Goal: Task Accomplishment & Management: Manage account settings

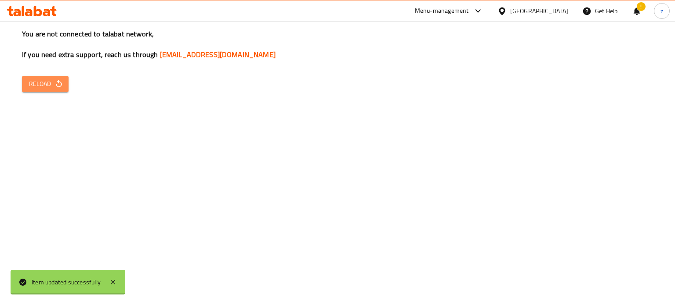
click at [58, 89] on span "Reload" at bounding box center [45, 84] width 33 height 11
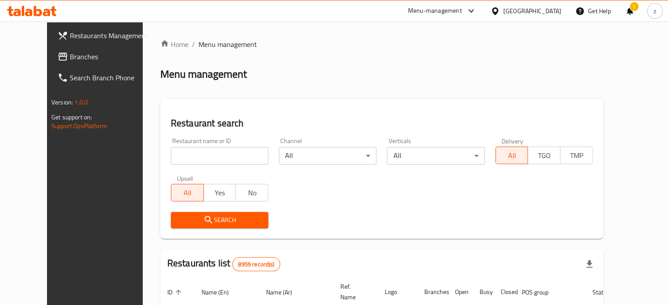
click at [195, 149] on input "search" at bounding box center [220, 156] width 98 height 18
type input "Burger Blast"
click button "Search" at bounding box center [220, 220] width 98 height 16
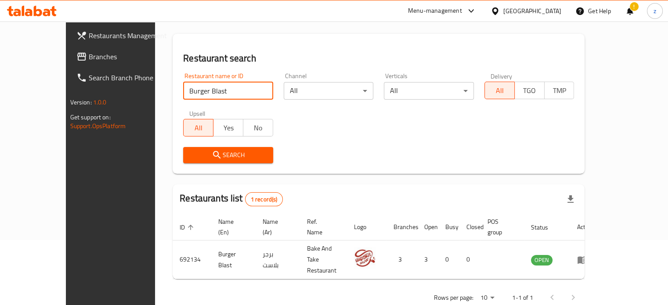
scroll to position [69, 0]
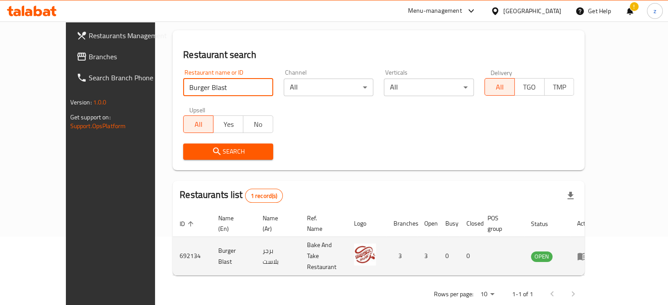
click at [587, 253] on icon "enhanced table" at bounding box center [583, 256] width 10 height 7
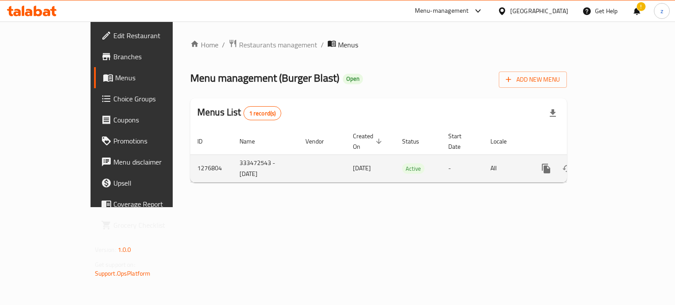
click at [613, 165] on icon "enhanced table" at bounding box center [609, 169] width 8 height 8
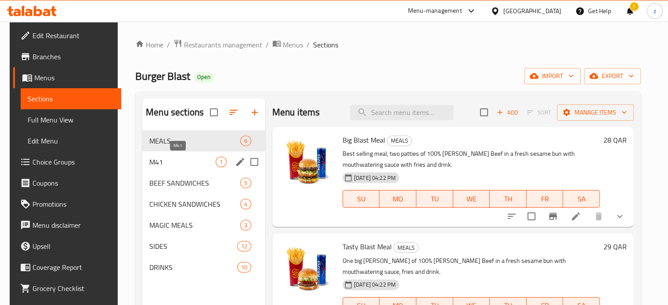
click at [165, 163] on span "M41" at bounding box center [182, 162] width 66 height 11
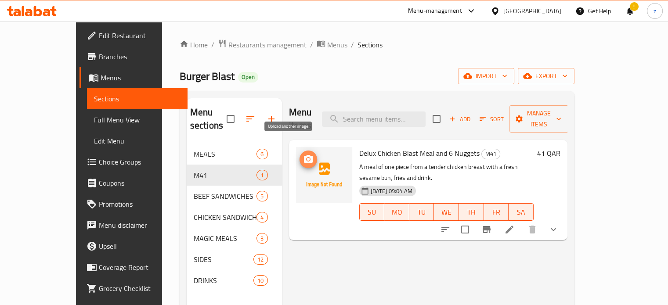
click at [303, 154] on icon "upload picture" at bounding box center [308, 159] width 11 height 11
click at [300, 151] on button "upload picture" at bounding box center [309, 160] width 18 height 18
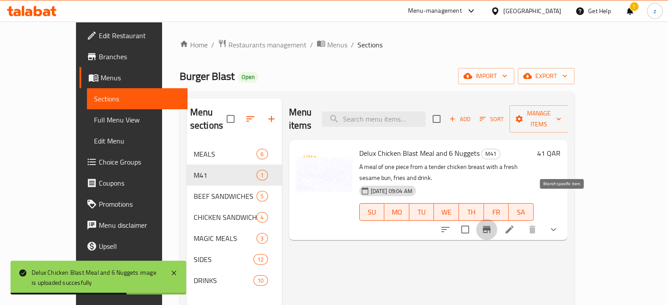
click at [492, 224] on icon "Branch-specific-item" at bounding box center [486, 229] width 11 height 11
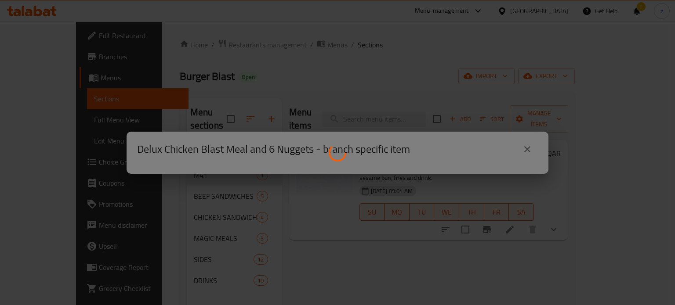
click at [528, 146] on div at bounding box center [337, 152] width 675 height 305
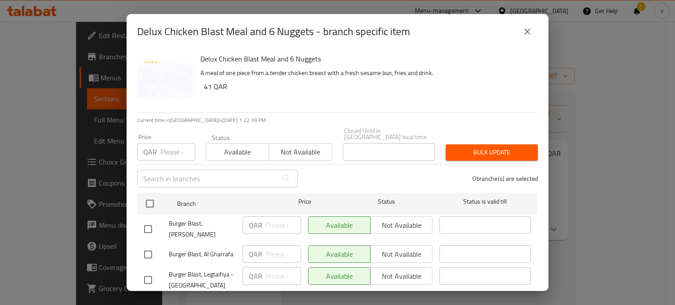
click at [172, 89] on img "button" at bounding box center [165, 81] width 56 height 56
click at [179, 70] on img "button" at bounding box center [165, 81] width 56 height 56
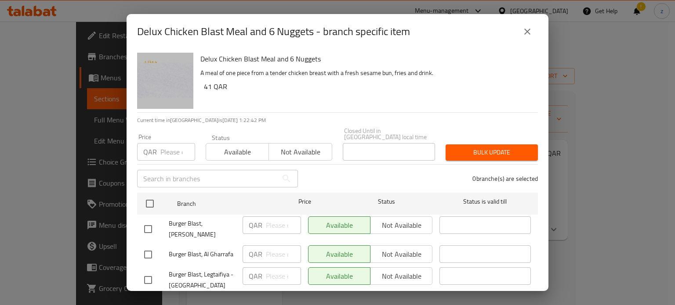
click at [179, 70] on img "button" at bounding box center [165, 81] width 56 height 56
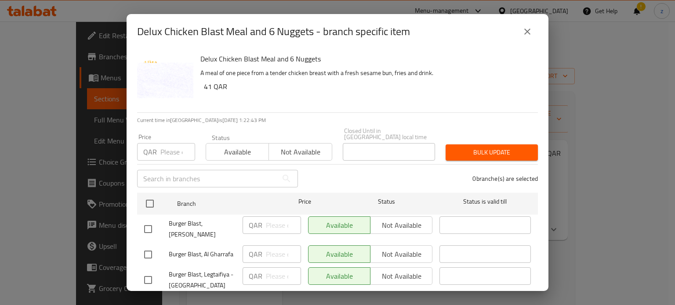
click at [525, 33] on icon "close" at bounding box center [527, 32] width 6 height 6
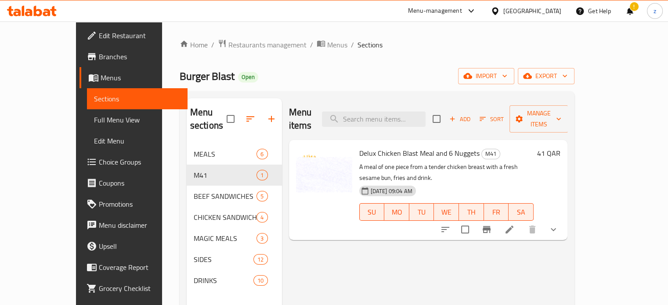
click at [515, 224] on icon at bounding box center [509, 229] width 11 height 11
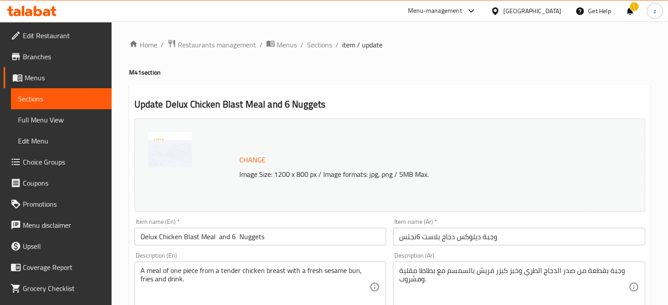
click at [170, 154] on img at bounding box center [170, 154] width 44 height 44
click at [246, 159] on span "Change" at bounding box center [252, 160] width 26 height 13
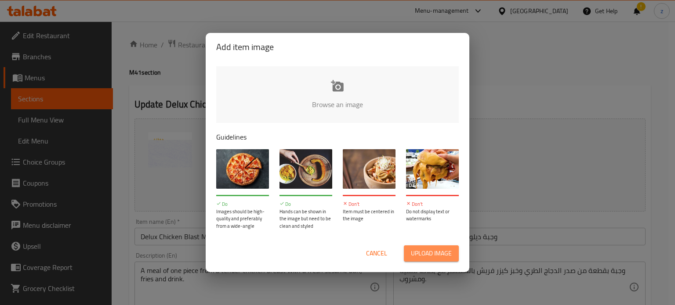
click at [443, 256] on span "Upload image" at bounding box center [431, 253] width 41 height 11
type input "C:\fakepath\Screenshot [DATE] 132152.png"
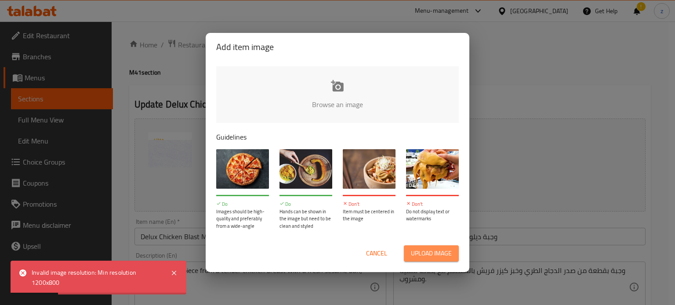
click at [418, 253] on span "Upload image" at bounding box center [431, 253] width 41 height 11
click at [373, 253] on span "Cancel" at bounding box center [376, 253] width 21 height 11
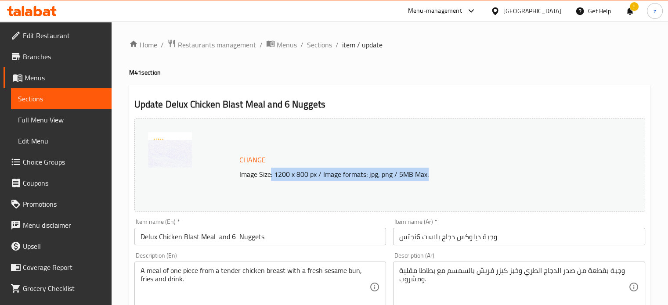
drag, startPoint x: 271, startPoint y: 174, endPoint x: 372, endPoint y: 179, distance: 100.7
click at [434, 175] on p "Image Size: 1200 x 800 px / Image formats: jpg, png / 5MB Max." at bounding box center [417, 174] width 363 height 11
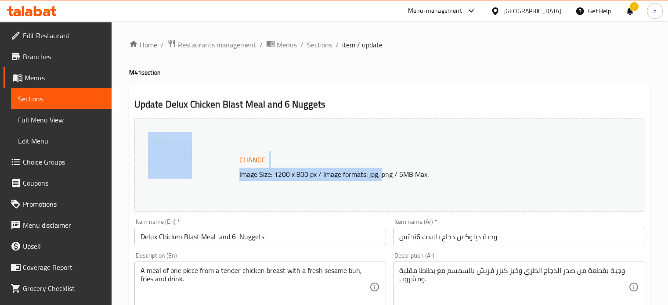
drag, startPoint x: 233, startPoint y: 175, endPoint x: 381, endPoint y: 178, distance: 147.6
click at [382, 176] on div "Change Image Size: 1200 x 800 px / Image formats: jpg, png / 5MB Max." at bounding box center [389, 165] width 511 height 93
copy div "Change Image Size: 1200 x 800 px / Image formats: jpg,"
drag, startPoint x: 173, startPoint y: 155, endPoint x: 183, endPoint y: 123, distance: 34.5
click at [172, 156] on img at bounding box center [170, 154] width 44 height 44
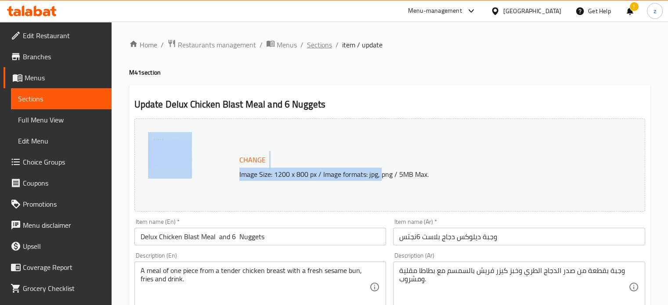
click at [323, 46] on span "Sections" at bounding box center [319, 45] width 25 height 11
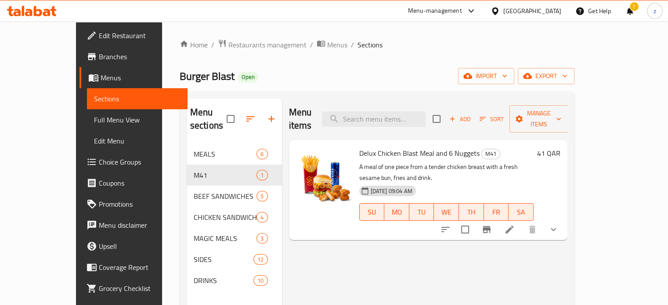
click at [405, 255] on div "Menu items Add Sort Manage items Delux Chicken Blast Meal and 6 Nuggets M41 A m…" at bounding box center [425, 250] width 286 height 305
click at [228, 44] on span "Restaurants management" at bounding box center [267, 45] width 78 height 11
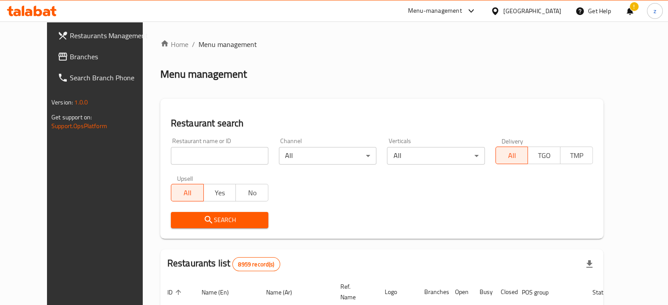
click at [188, 155] on input "search" at bounding box center [220, 156] width 98 height 18
type input "[PERSON_NAME]"
click button "Search" at bounding box center [220, 220] width 98 height 16
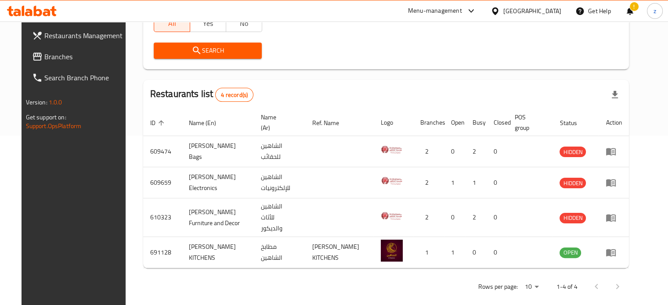
scroll to position [171, 0]
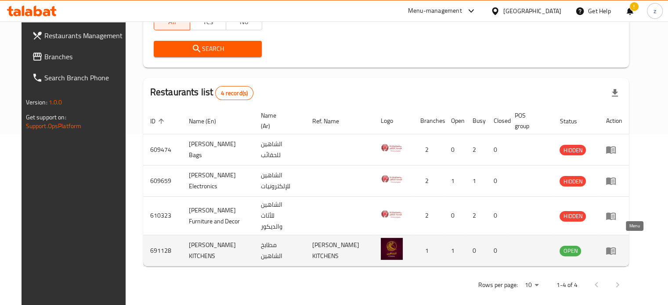
click at [622, 246] on link "enhanced table" at bounding box center [614, 251] width 16 height 11
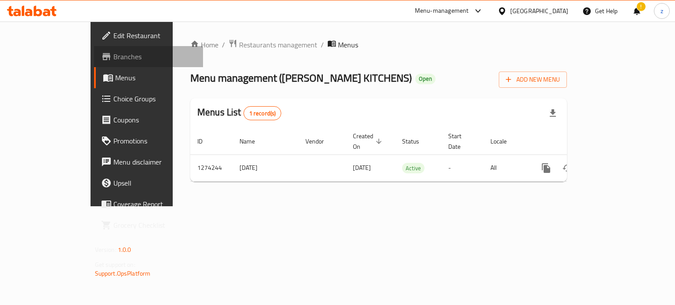
click at [113, 52] on span "Branches" at bounding box center [154, 56] width 83 height 11
